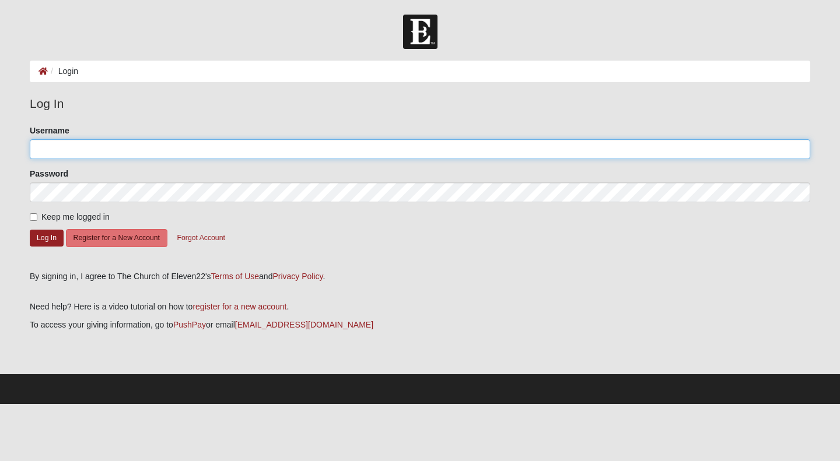
click at [357, 157] on input "Username" at bounding box center [420, 149] width 780 height 20
type input "@LaurenPeck"
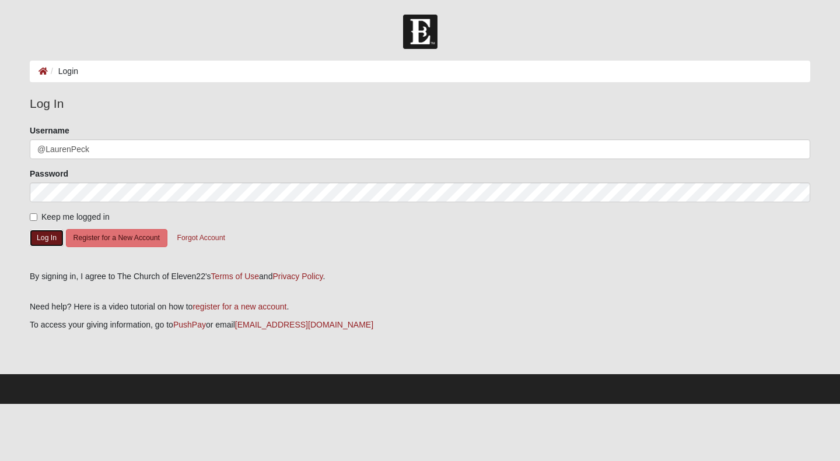
click at [49, 235] on button "Log In" at bounding box center [47, 238] width 34 height 17
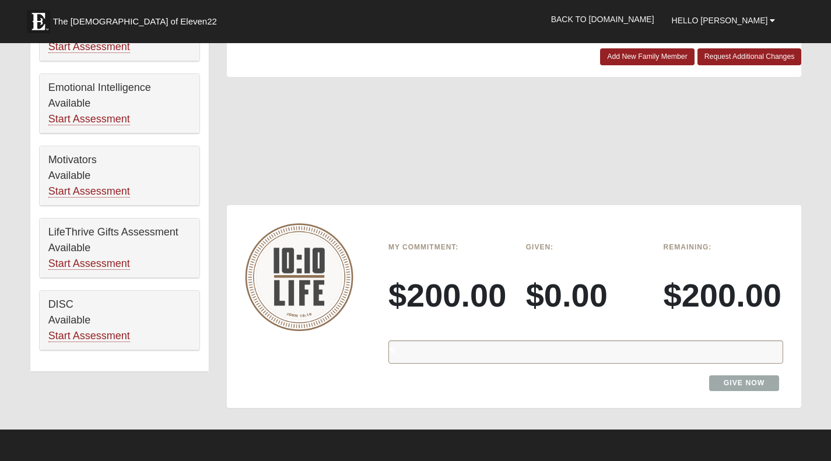
scroll to position [691, 0]
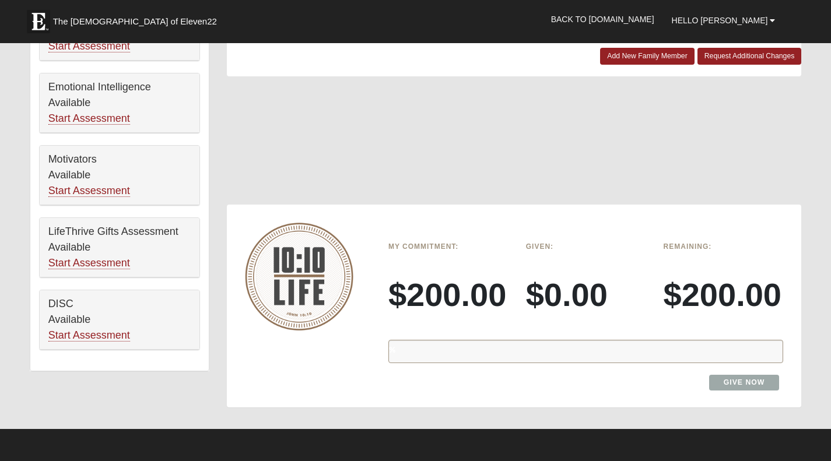
click at [428, 337] on div "%" at bounding box center [586, 353] width 412 height 44
click at [426, 349] on div "%" at bounding box center [585, 351] width 395 height 23
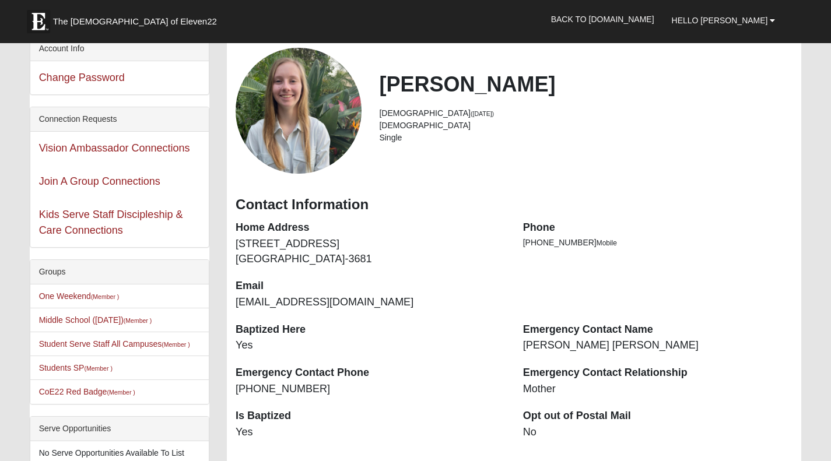
scroll to position [61, 0]
click at [150, 149] on link "Vision Ambassador Connections" at bounding box center [114, 148] width 151 height 12
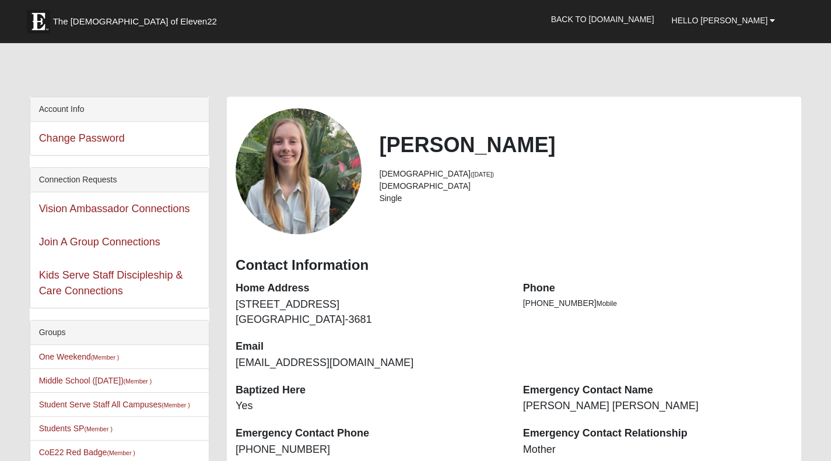
scroll to position [61, 0]
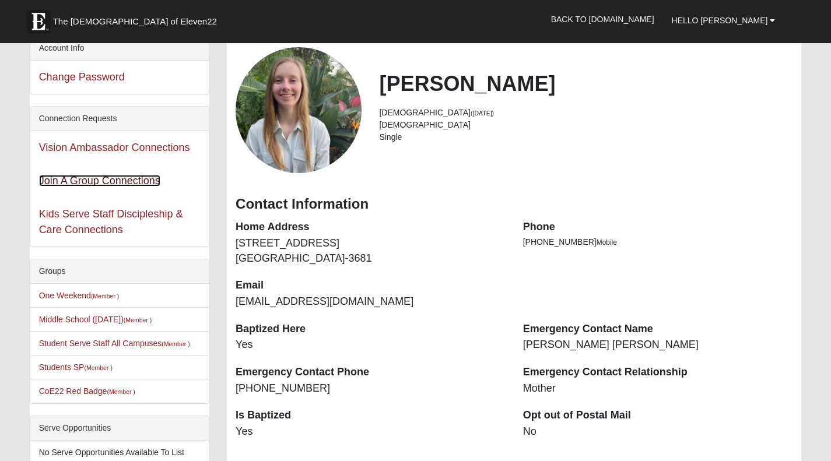
click at [114, 177] on link "Join A Group Connections" at bounding box center [99, 181] width 121 height 12
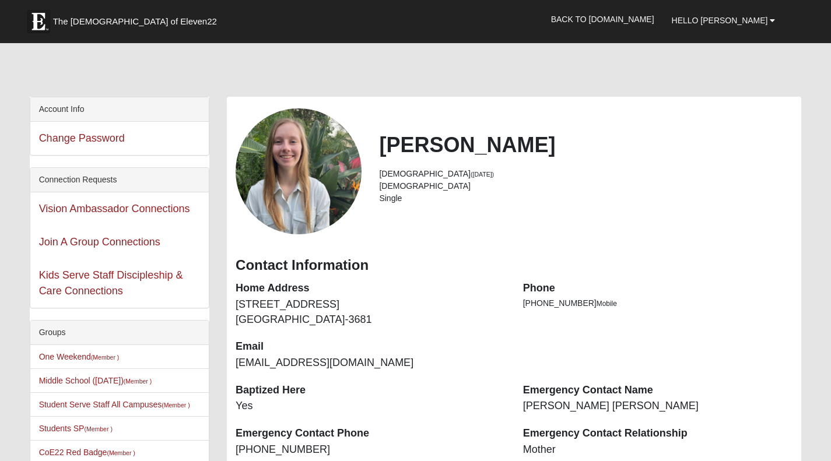
scroll to position [61, 0]
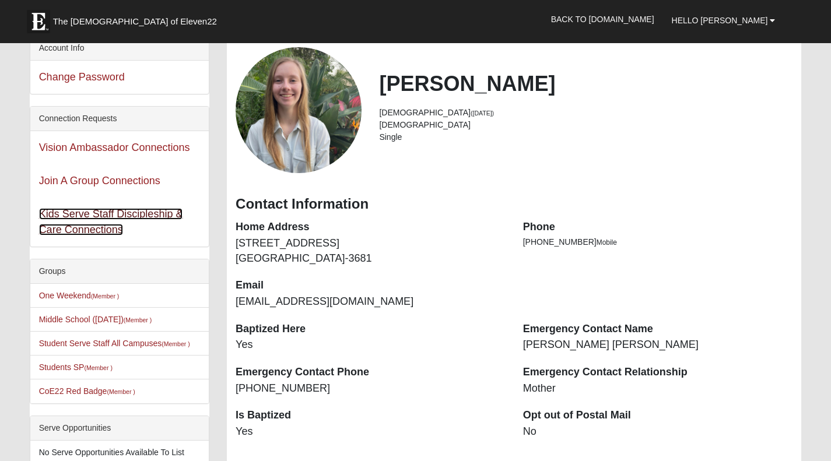
click at [106, 225] on link "Kids Serve Staff Discipleship & Care Connections" at bounding box center [111, 221] width 144 height 27
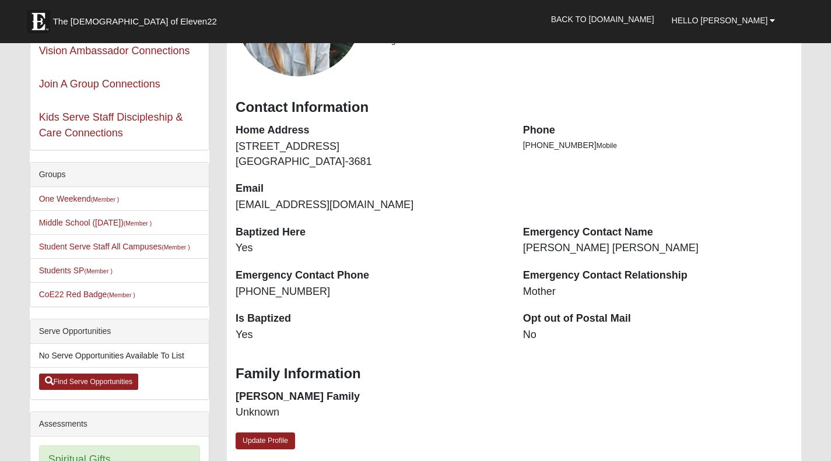
scroll to position [162, 0]
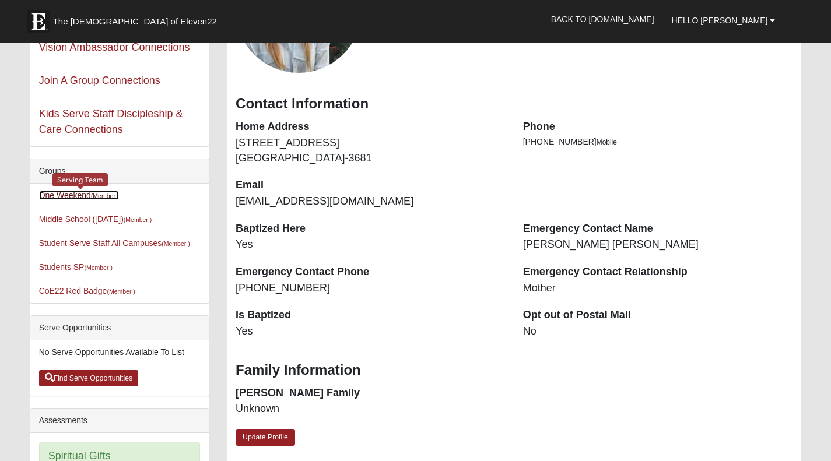
click at [92, 196] on link "One Weekend (Member )" at bounding box center [79, 195] width 80 height 9
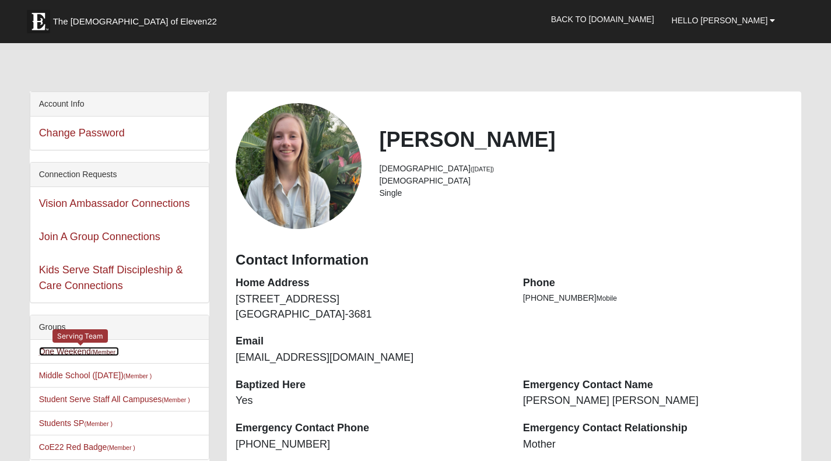
scroll to position [6, 0]
